Goal: Task Accomplishment & Management: Use online tool/utility

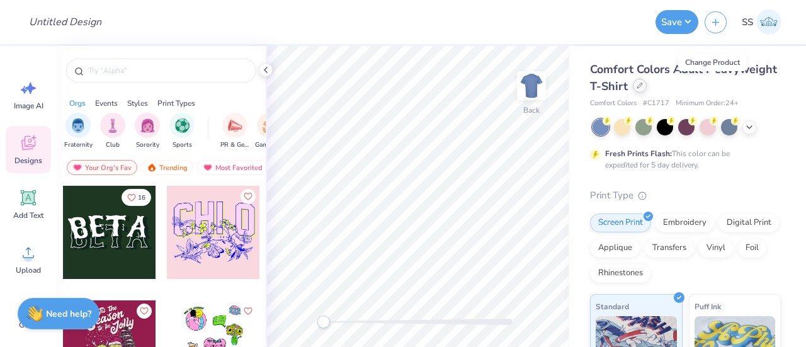
click at [643, 88] on icon at bounding box center [640, 85] width 6 height 6
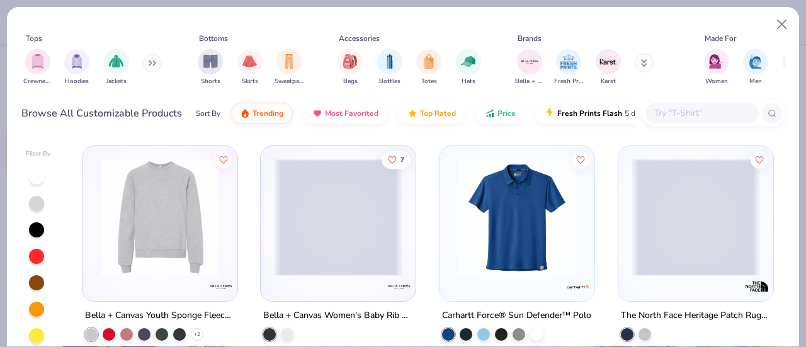
click at [698, 115] on input "text" at bounding box center [701, 113] width 97 height 14
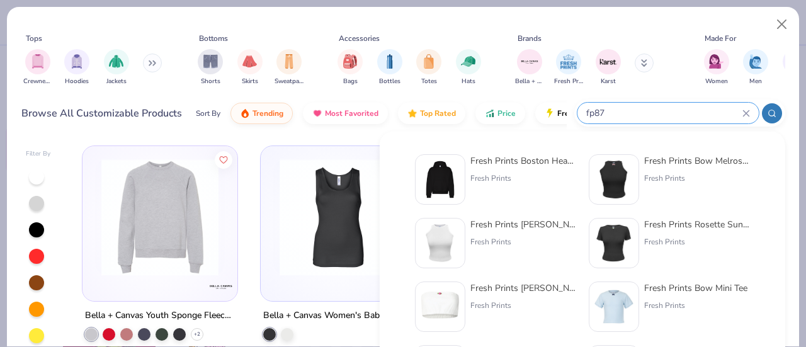
type input "fp87"
click at [518, 164] on div "Fresh Prints Boston Heavyweight Hoodie" at bounding box center [523, 160] width 106 height 13
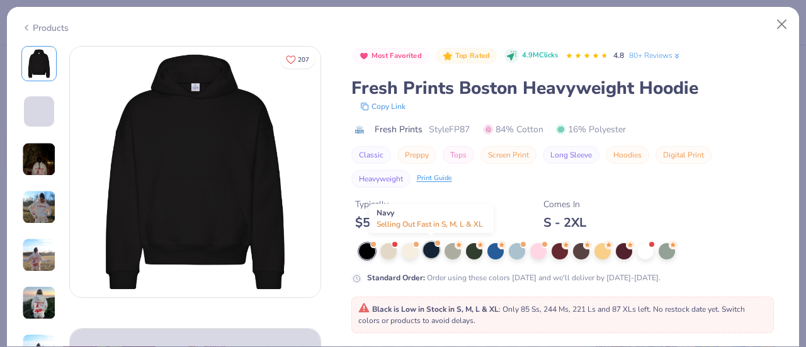
click at [429, 248] on div at bounding box center [431, 250] width 16 height 16
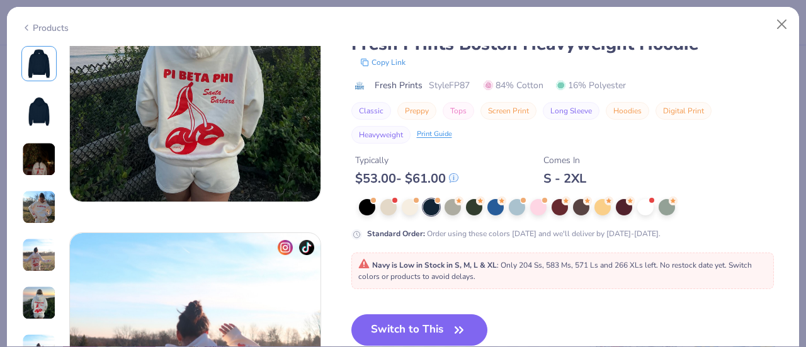
scroll to position [1705, 0]
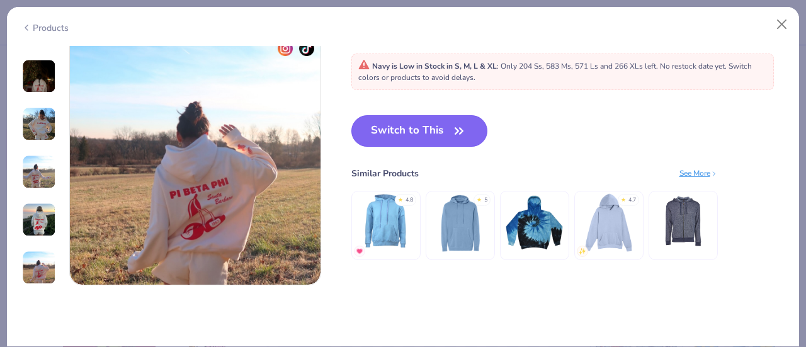
click at [451, 142] on button "Switch to This" at bounding box center [419, 130] width 137 height 31
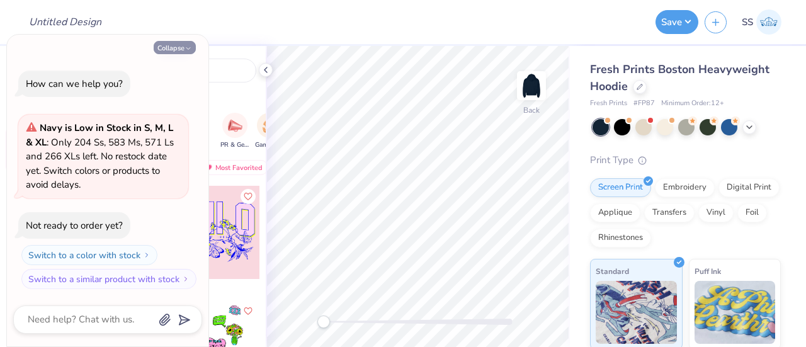
click at [189, 50] on icon "button" at bounding box center [189, 49] width 8 height 8
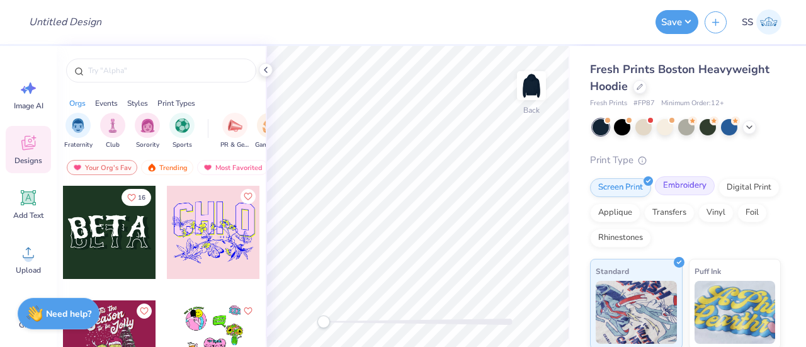
click at [688, 195] on div "Embroidery" at bounding box center [685, 185] width 60 height 19
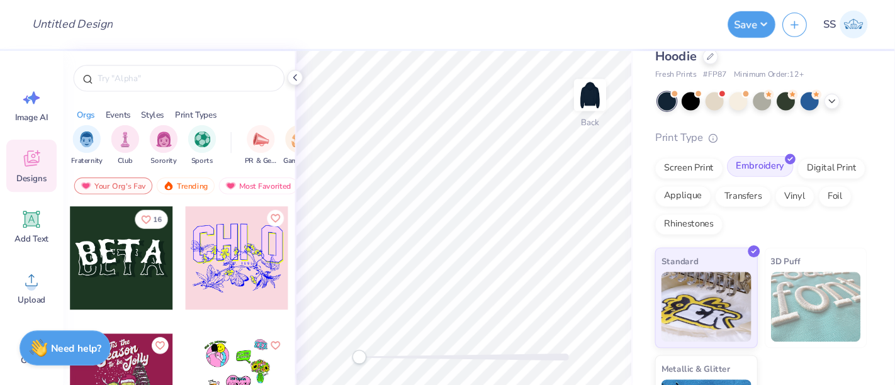
scroll to position [99, 0]
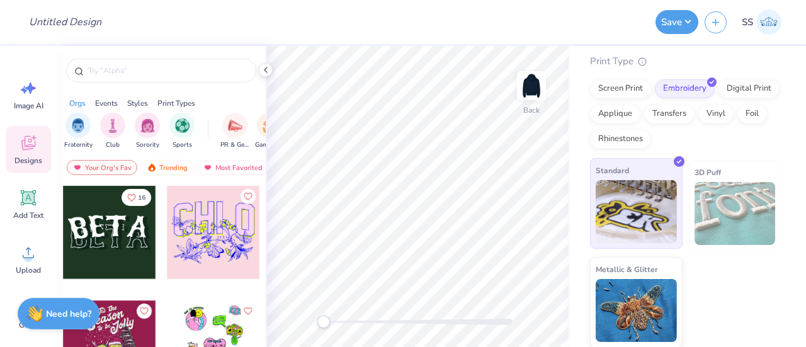
click at [632, 198] on img at bounding box center [636, 211] width 81 height 63
click at [116, 253] on div at bounding box center [109, 232] width 93 height 93
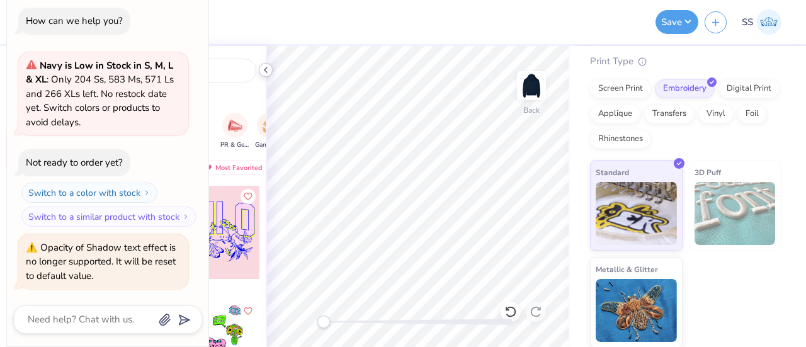
click at [267, 67] on polyline at bounding box center [265, 69] width 3 height 5
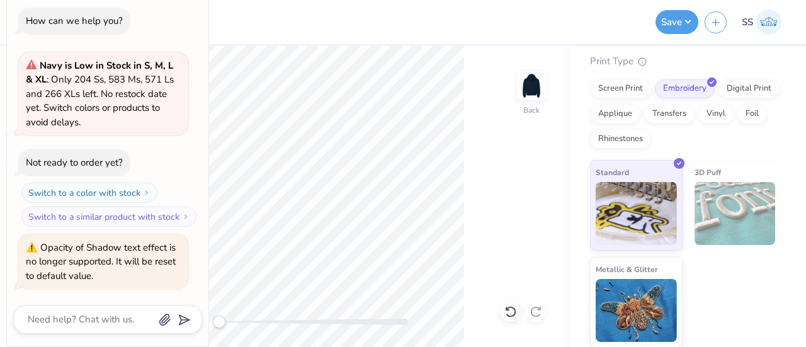
click at [197, 9] on div "How can we help you? Navy is Low in Stock in S, M, L & XL : Only 204 Ss, 583 Ms…" at bounding box center [107, 148] width 189 height 302
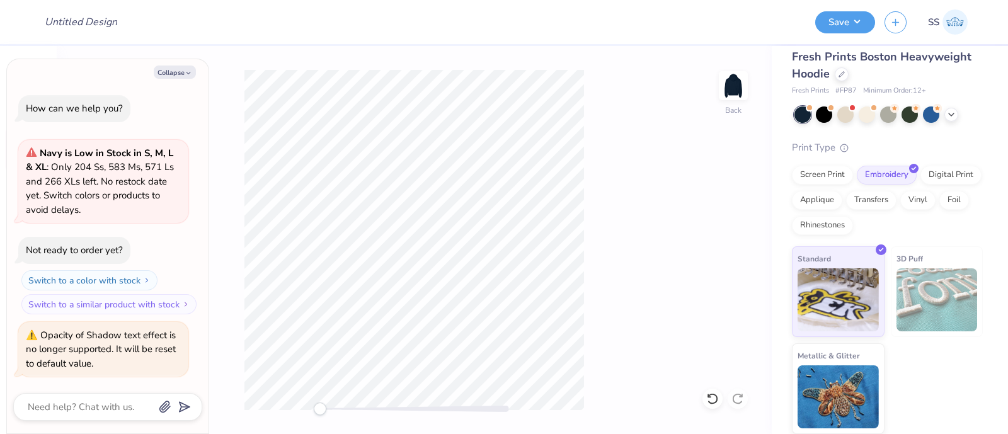
scroll to position [13, 0]
click at [178, 69] on button "Collapse" at bounding box center [175, 71] width 42 height 13
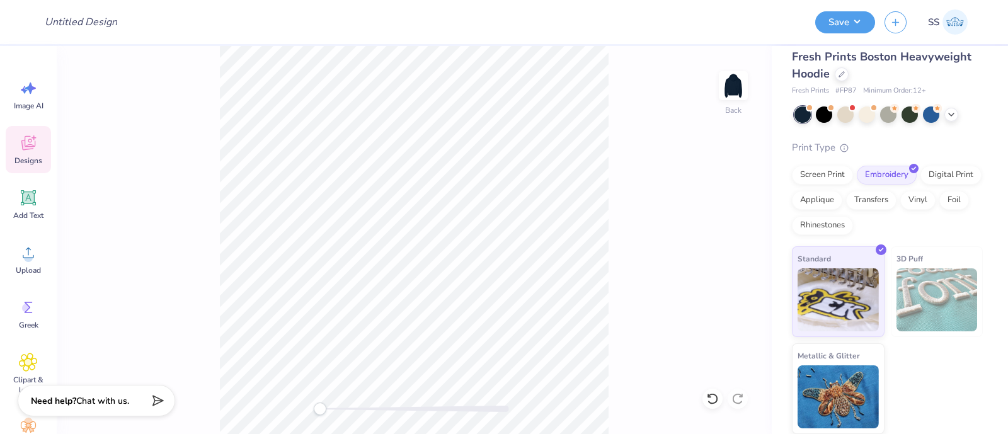
type textarea "x"
click at [31, 214] on span "Add Text" at bounding box center [28, 215] width 30 height 10
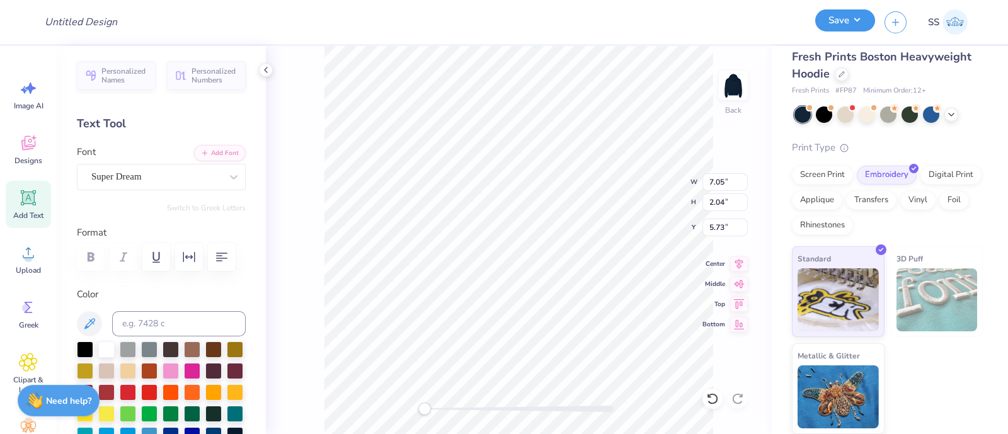
click at [805, 23] on button "Save" at bounding box center [845, 20] width 60 height 22
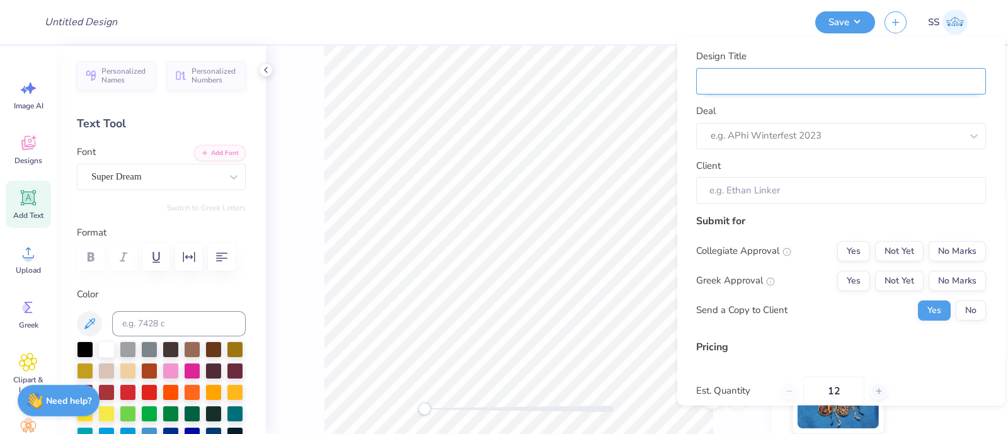
click at [747, 92] on input "Design Title" at bounding box center [841, 80] width 290 height 27
type input "t"
type input "te"
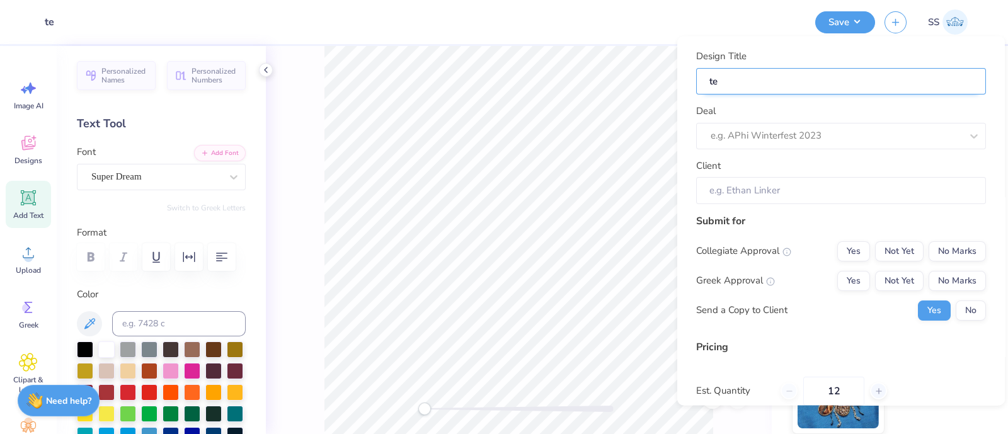
type input "tes"
type input "test"
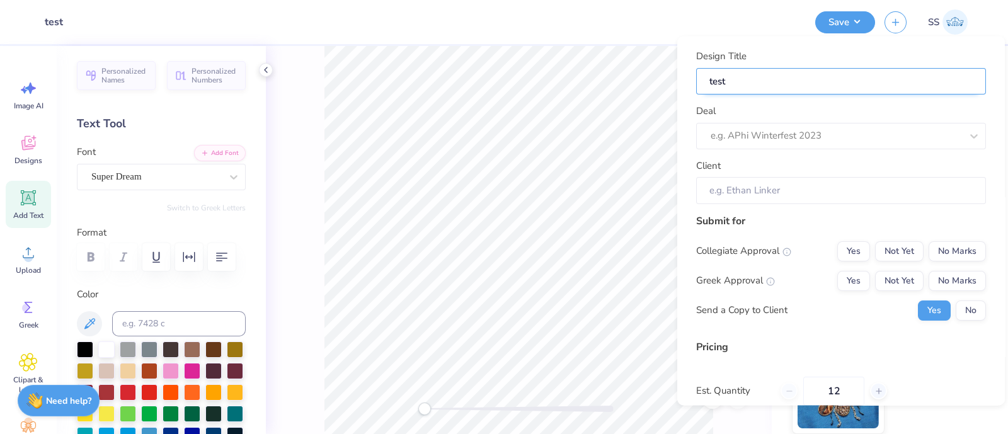
type input "test"
type input "test 0"
type input "test 09"
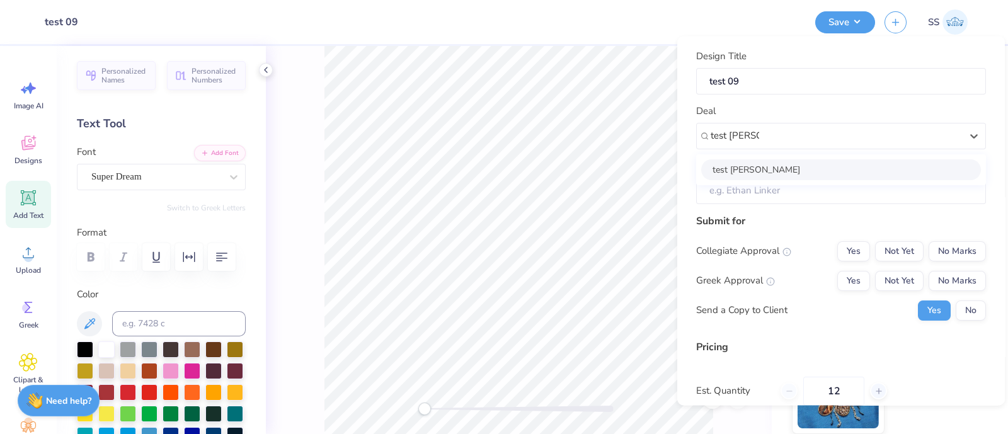
click at [797, 166] on div "test [PERSON_NAME]" at bounding box center [841, 169] width 280 height 21
type input "test [PERSON_NAME]"
type input "Test Shef"
click at [758, 187] on input "Test Shef" at bounding box center [841, 190] width 290 height 27
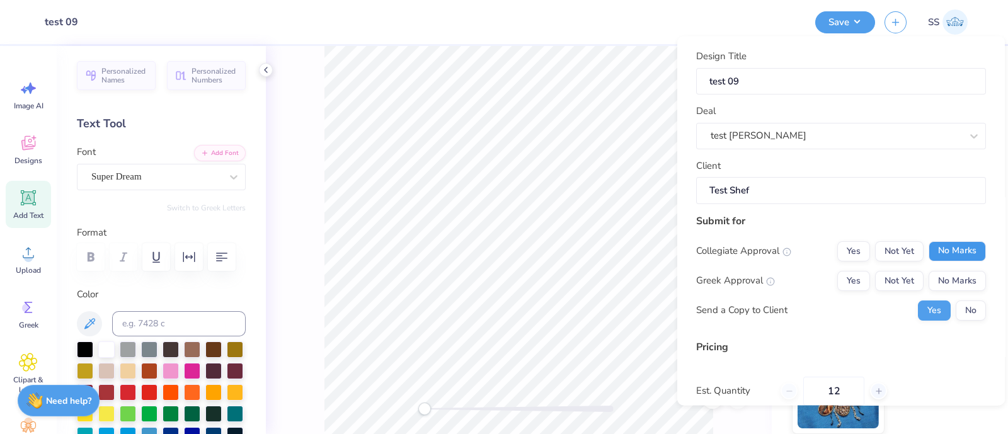
click at [805, 250] on button "No Marks" at bounding box center [956, 251] width 57 height 20
click at [805, 275] on button "No Marks" at bounding box center [956, 280] width 57 height 20
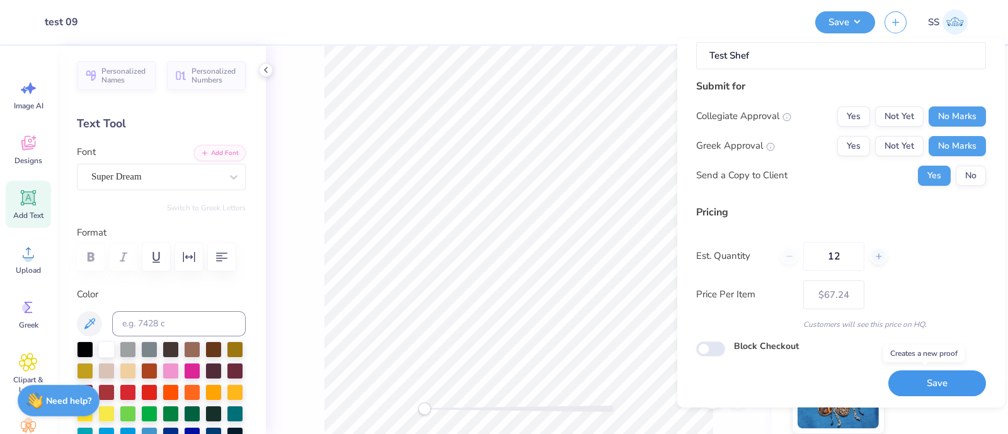
click at [805, 346] on button "Save" at bounding box center [937, 383] width 98 height 26
type input "$67.24"
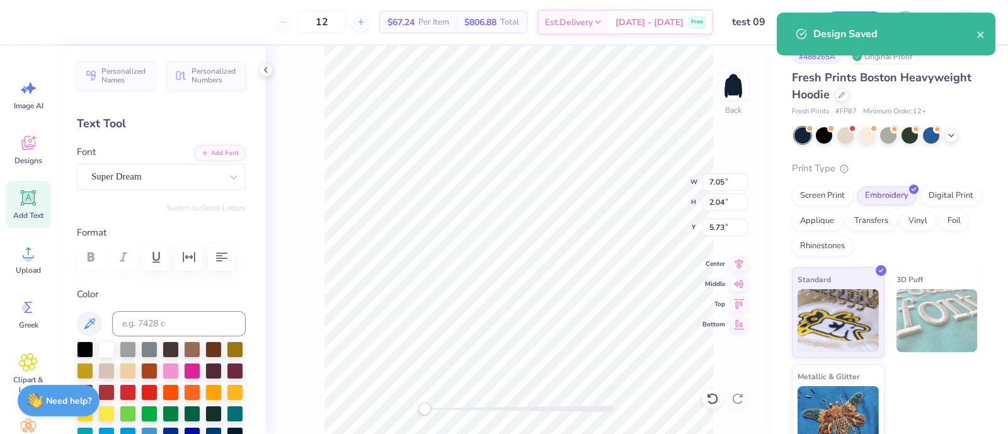
scroll to position [33, 0]
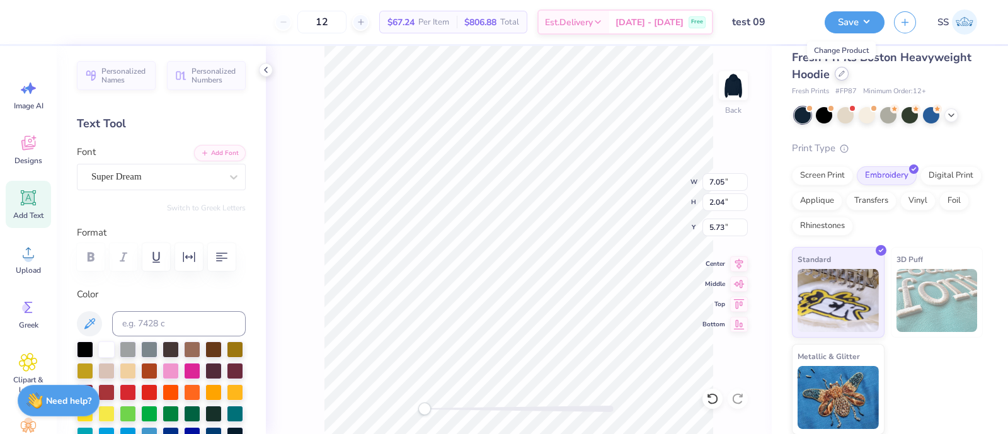
click at [805, 76] on icon at bounding box center [841, 74] width 6 height 6
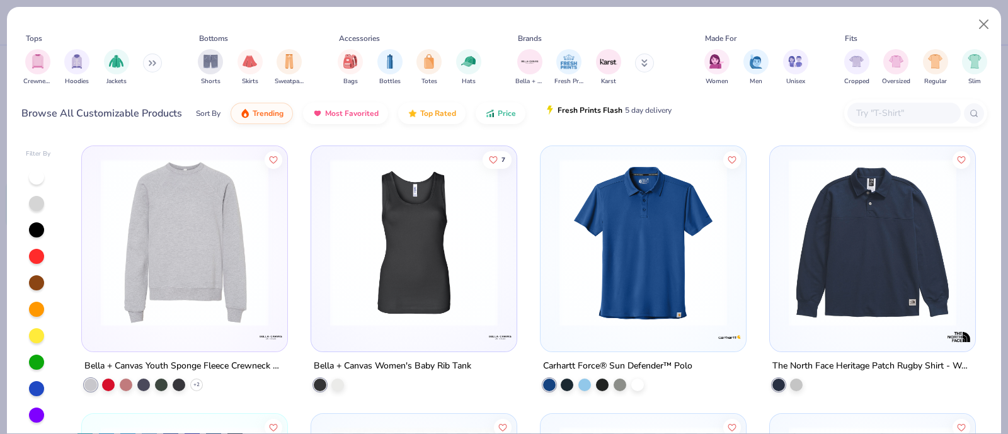
click at [645, 118] on button "Fresh Prints Flash 5 day delivery" at bounding box center [607, 109] width 145 height 21
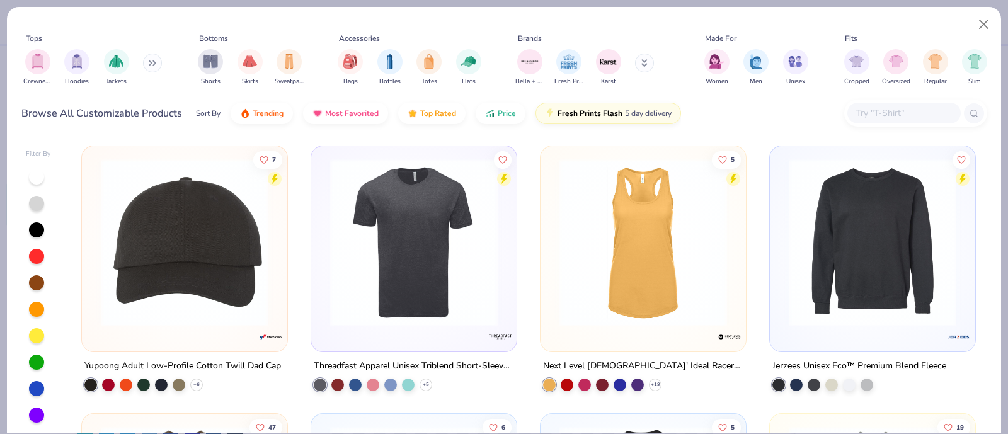
click at [805, 106] on input "text" at bounding box center [903, 113] width 97 height 14
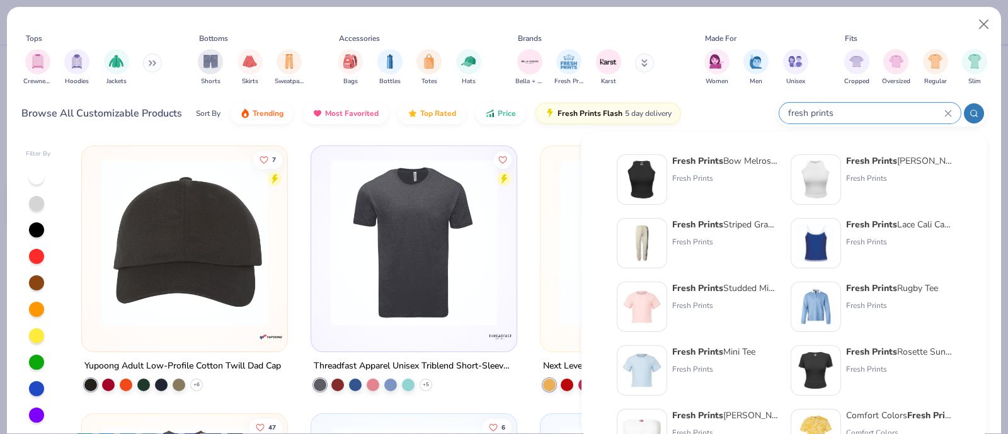
type input "fresh prints"
click at [737, 159] on div "Fresh Prints Bow Melrose Ribbed Tank Top" at bounding box center [725, 160] width 106 height 13
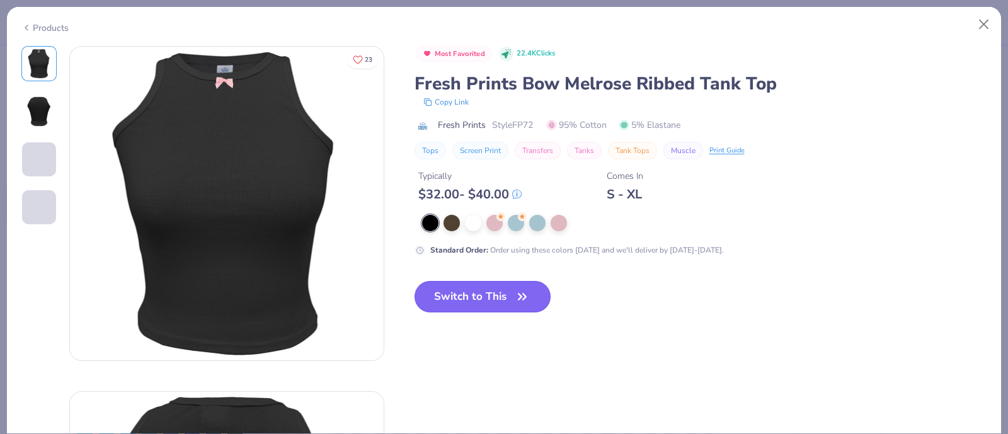
click at [484, 293] on button "Switch to This" at bounding box center [482, 296] width 137 height 31
